Goal: Task Accomplishment & Management: Manage account settings

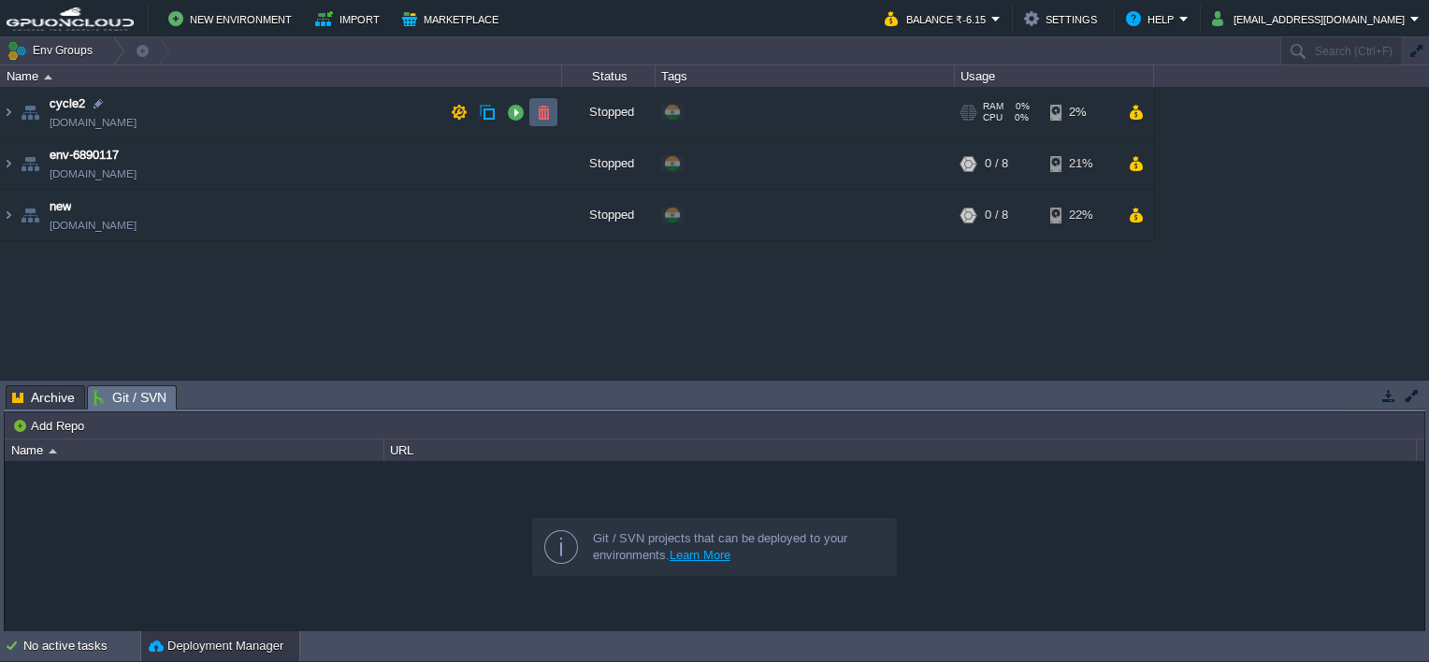
click at [552, 116] on td at bounding box center [543, 112] width 28 height 28
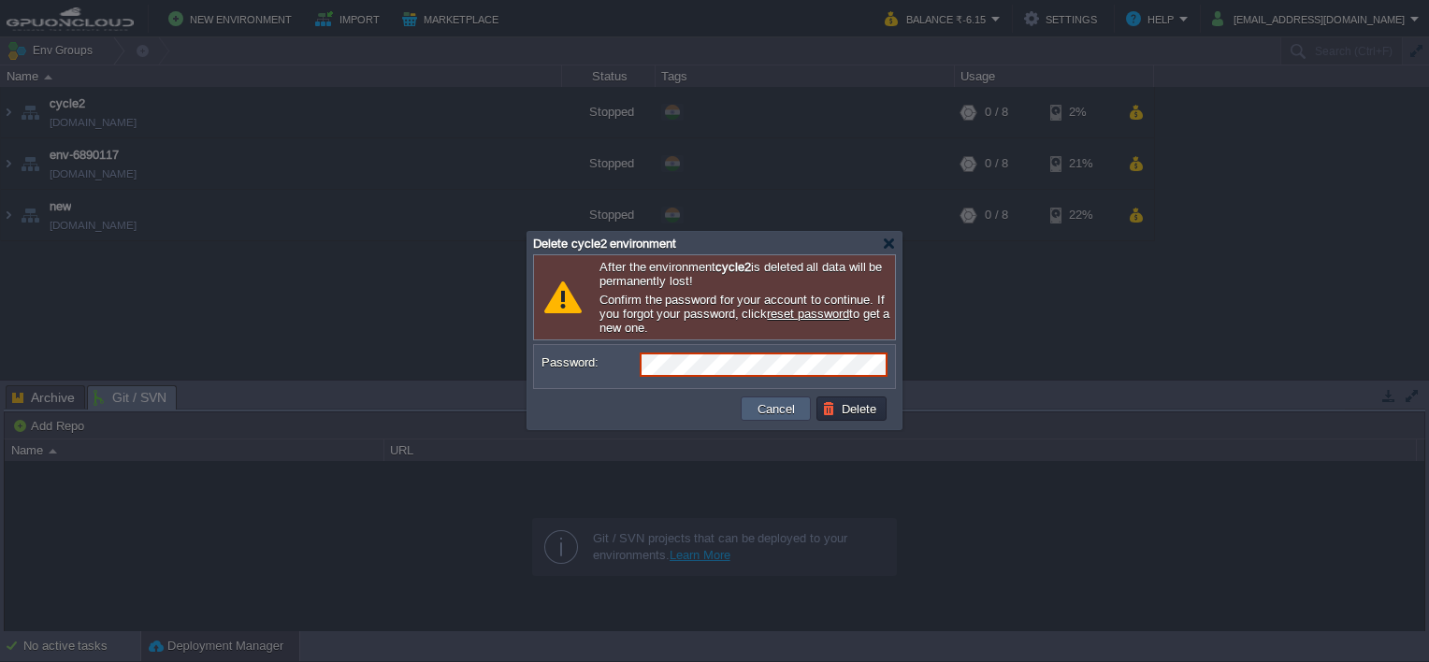
click at [786, 417] on td "Cancel" at bounding box center [776, 408] width 70 height 24
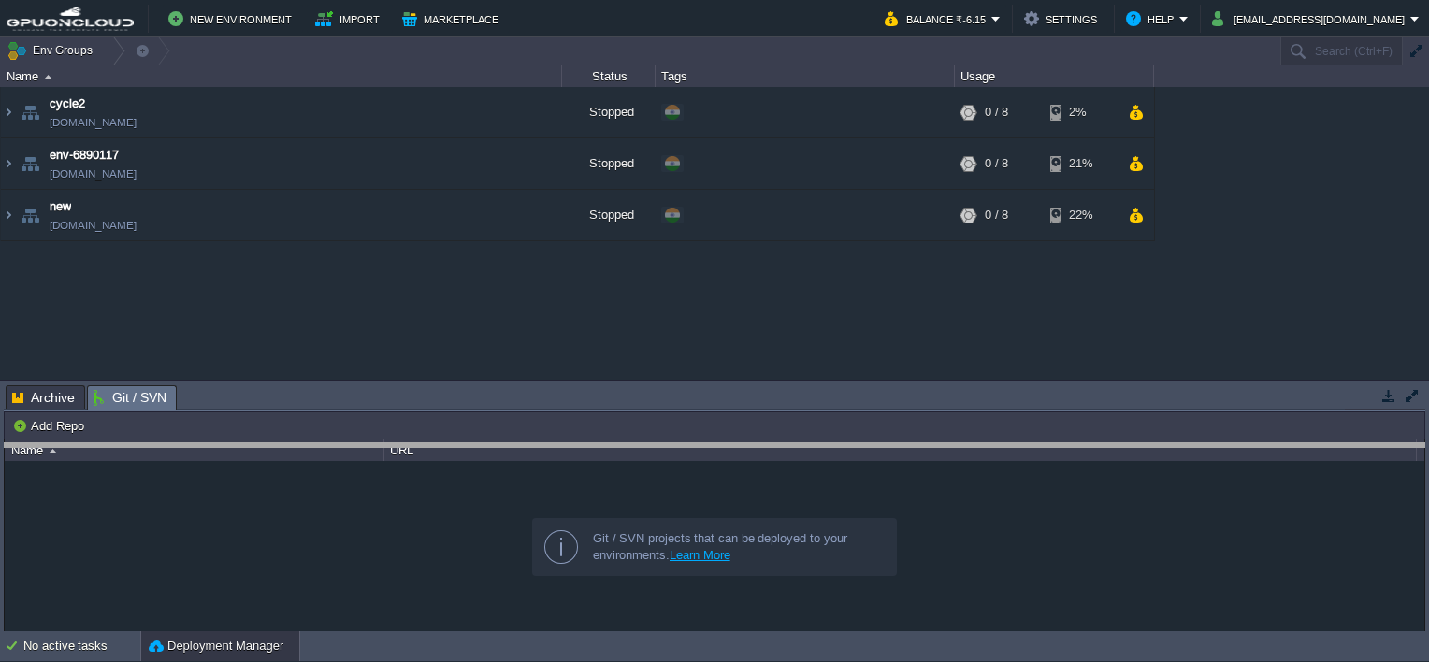
drag, startPoint x: 1238, startPoint y: 391, endPoint x: 1230, endPoint y: 450, distance: 59.5
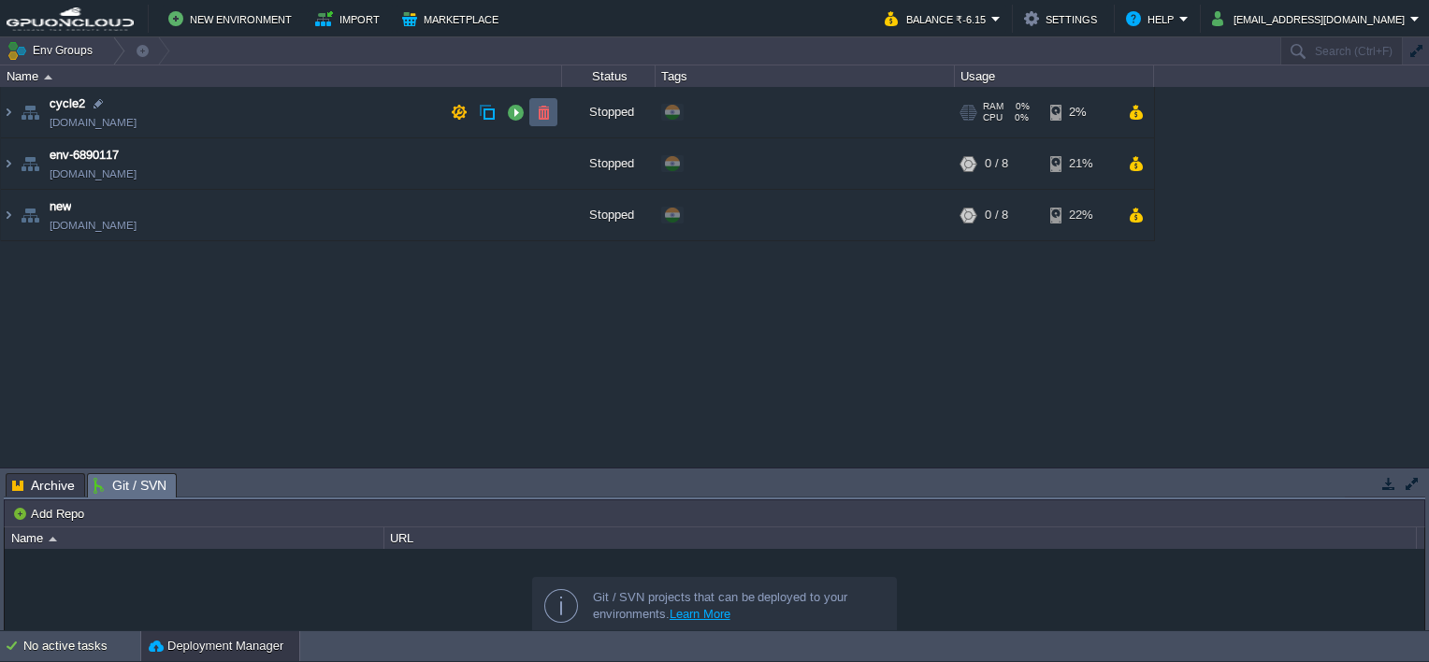
click at [530, 103] on td at bounding box center [543, 112] width 28 height 28
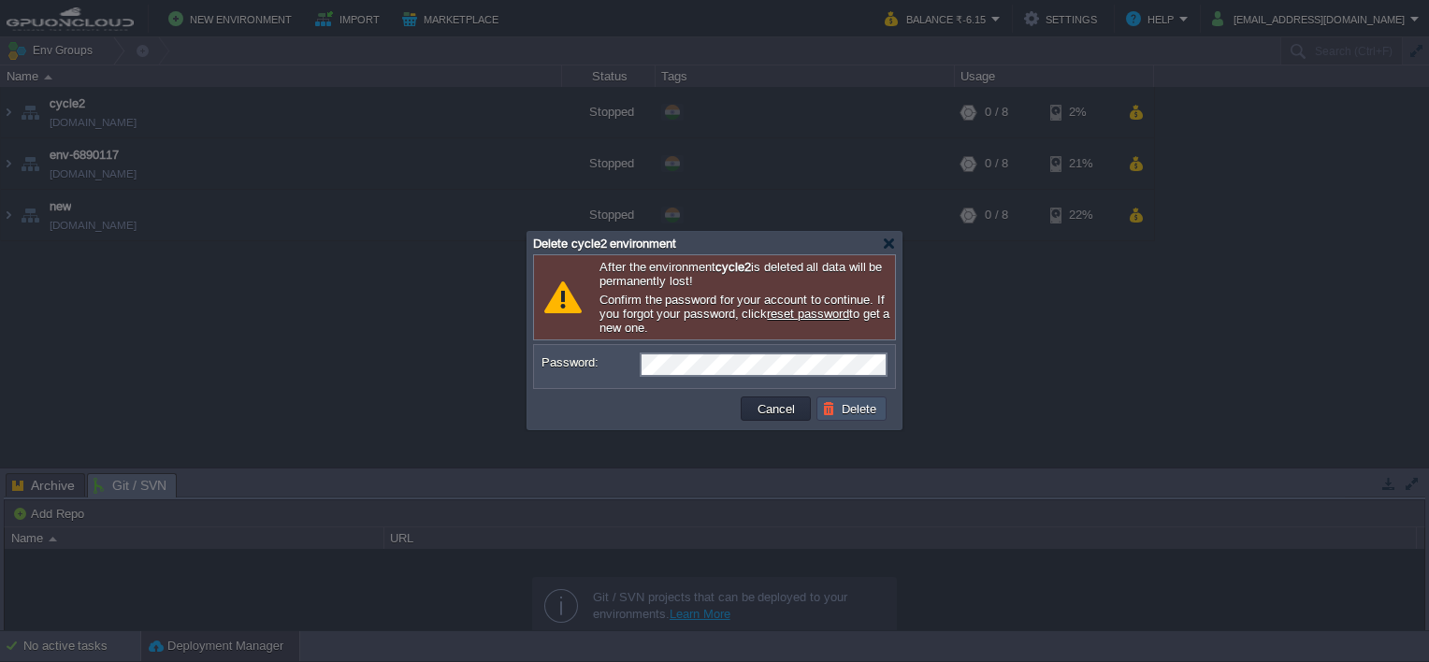
click at [836, 402] on button "Delete" at bounding box center [852, 408] width 60 height 17
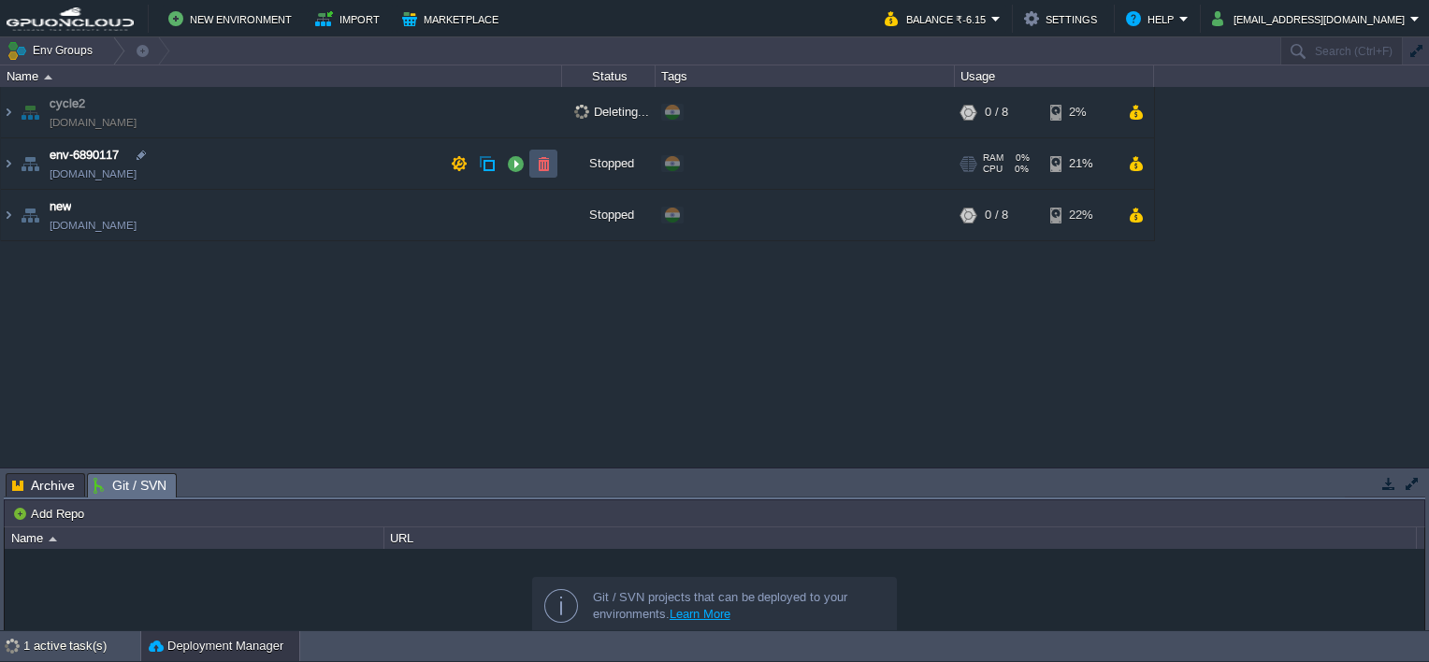
click at [550, 160] on button "button" at bounding box center [543, 163] width 17 height 17
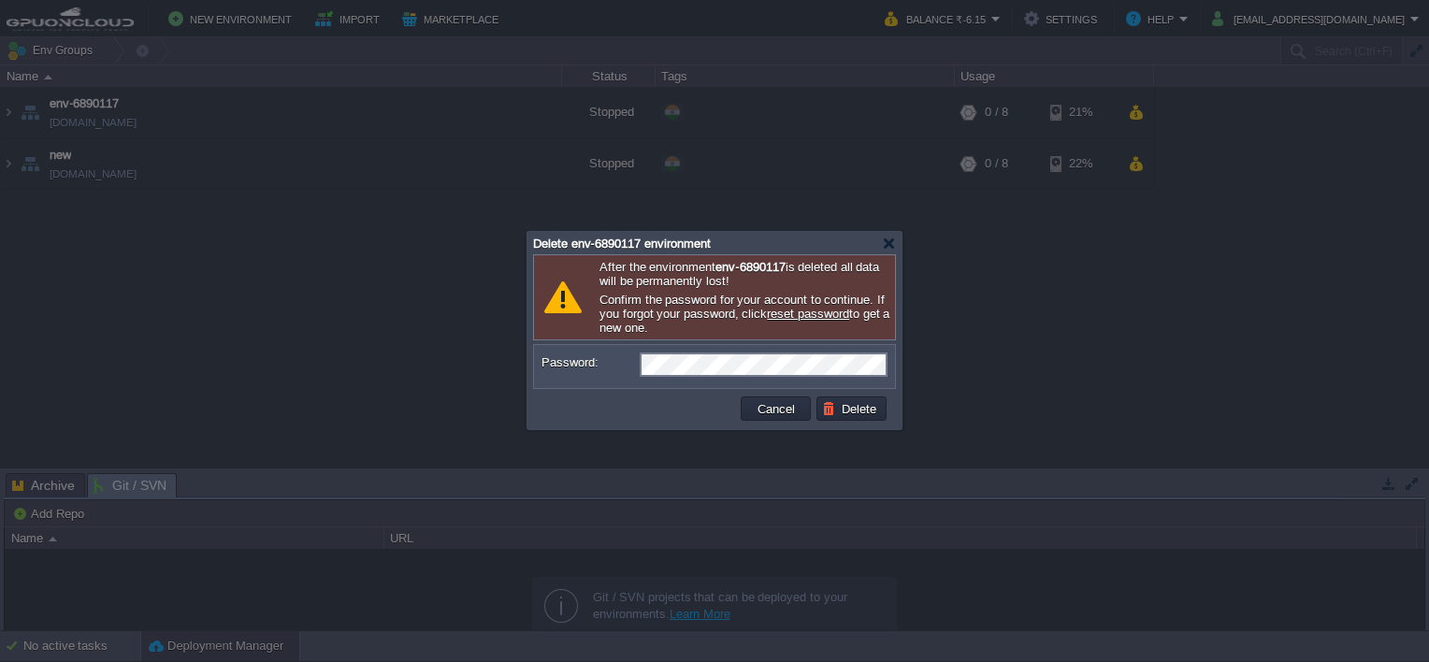
click at [833, 393] on div "Cancel Delete" at bounding box center [713, 409] width 361 height 40
drag, startPoint x: 833, startPoint y: 393, endPoint x: 829, endPoint y: 404, distance: 11.8
click at [829, 404] on button "Delete" at bounding box center [852, 408] width 60 height 17
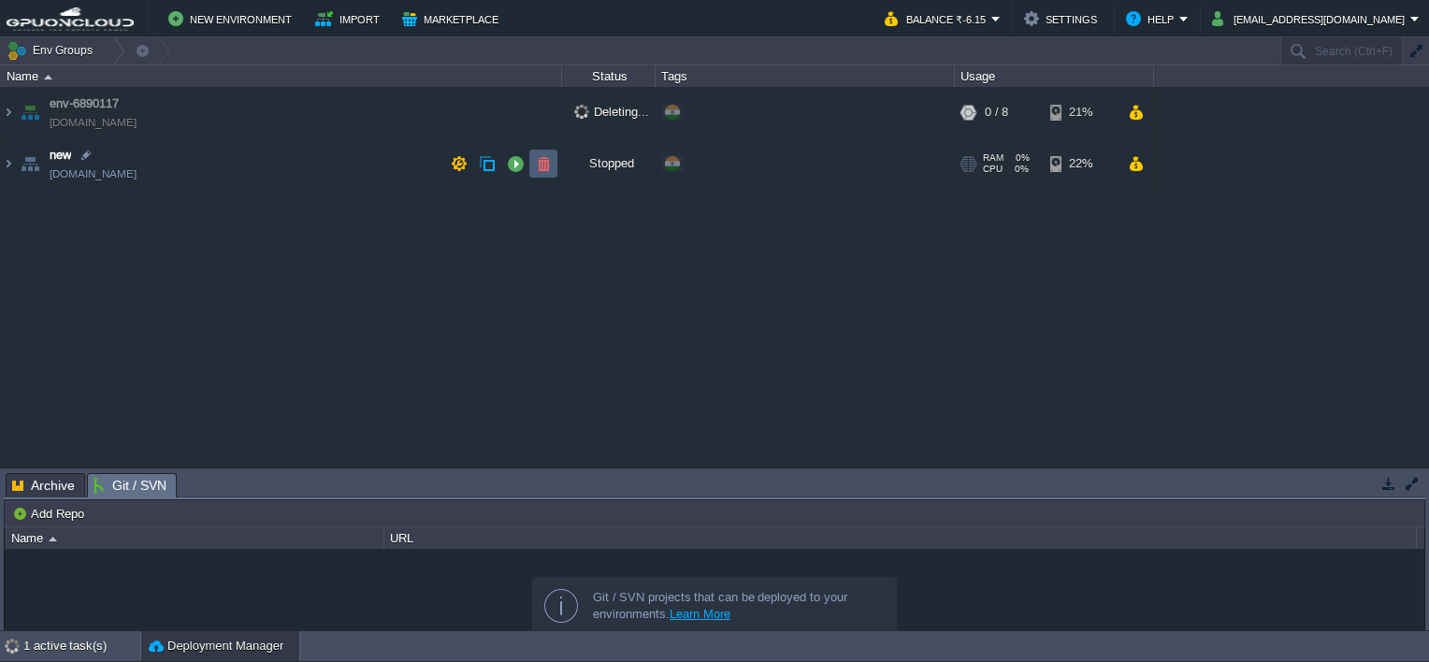
click at [549, 158] on button "button" at bounding box center [543, 163] width 17 height 17
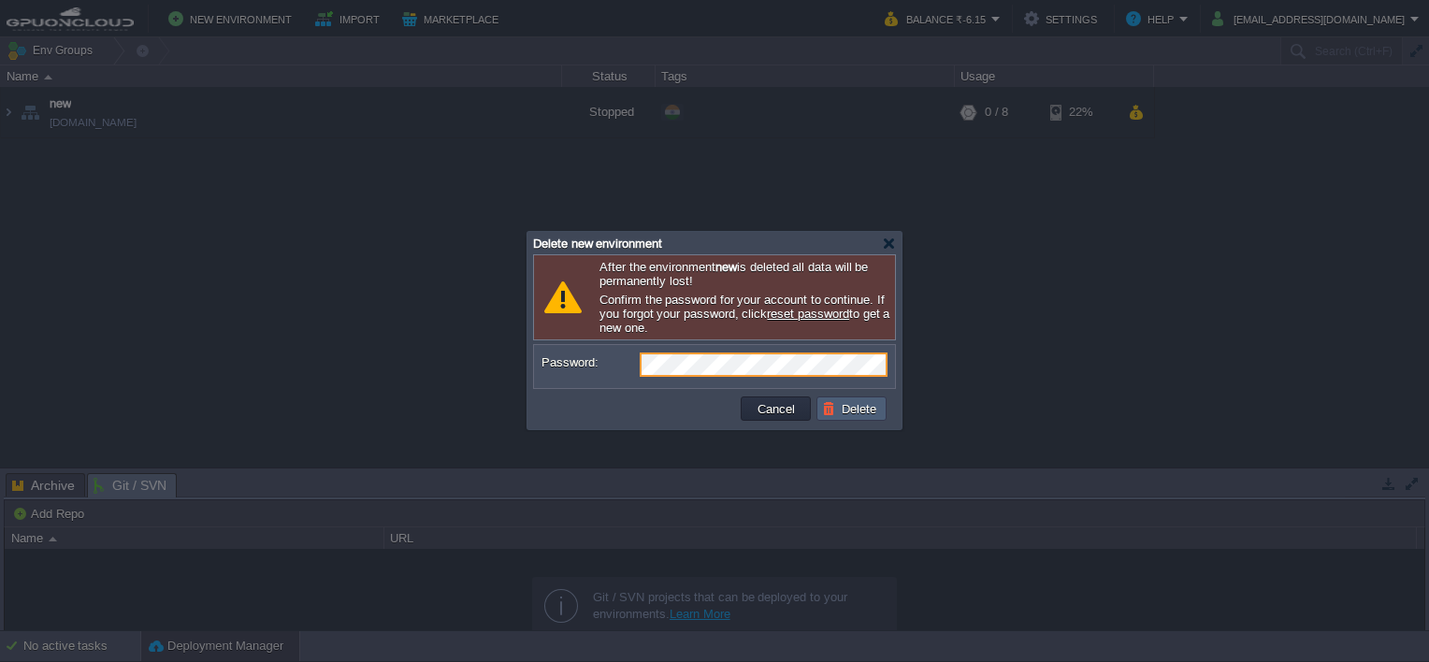
click at [845, 410] on button "Delete" at bounding box center [852, 408] width 60 height 17
drag, startPoint x: 837, startPoint y: 393, endPoint x: 832, endPoint y: 403, distance: 11.3
click at [837, 394] on td "Delete" at bounding box center [852, 409] width 76 height 30
click at [830, 404] on button "Delete" at bounding box center [852, 408] width 60 height 17
